Goal: Check status: Check status

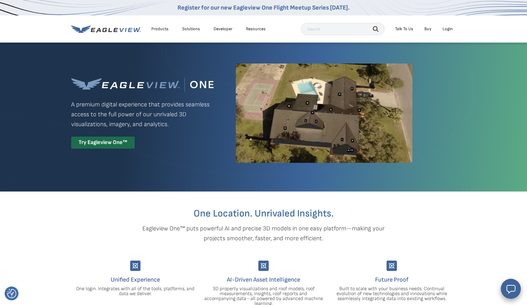
click at [450, 29] on div "Login" at bounding box center [448, 29] width 10 height 6
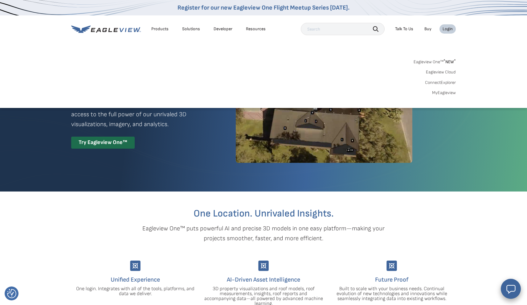
click at [440, 93] on link "MyEagleview" at bounding box center [444, 93] width 24 height 6
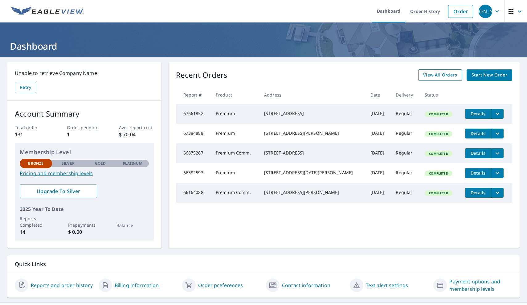
click at [441, 76] on span "View All Orders" at bounding box center [440, 75] width 34 height 8
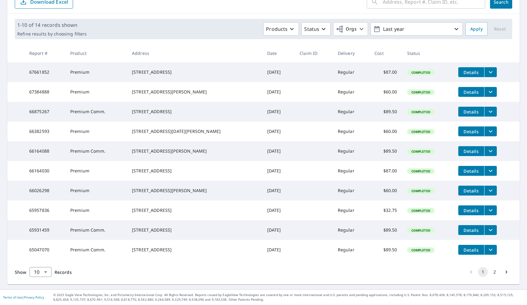
scroll to position [99, 0]
click at [505, 273] on icon "Go to next page" at bounding box center [507, 272] width 6 height 6
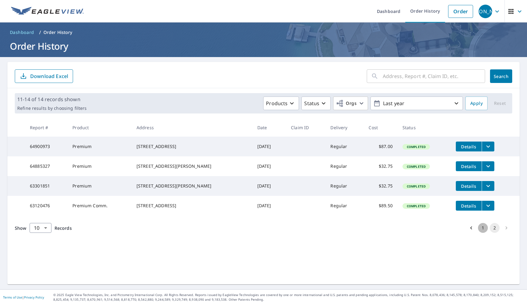
click at [485, 233] on button "1" at bounding box center [483, 228] width 10 height 10
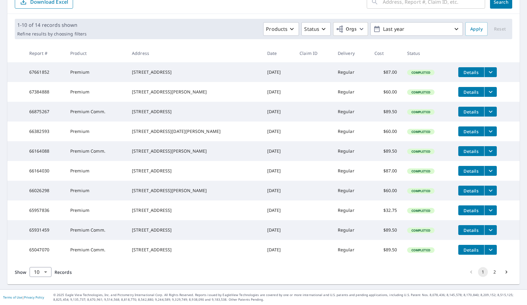
scroll to position [99, 0]
click at [463, 250] on button "Details" at bounding box center [472, 250] width 26 height 10
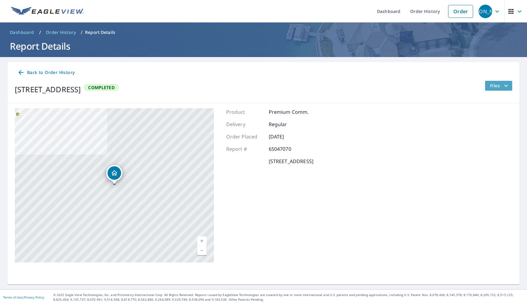
click at [501, 88] on span "Files" at bounding box center [500, 85] width 20 height 7
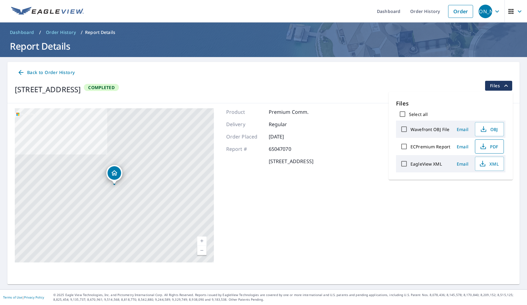
click at [491, 148] on span "PDF" at bounding box center [489, 146] width 20 height 7
